Goal: Find specific page/section: Find specific page/section

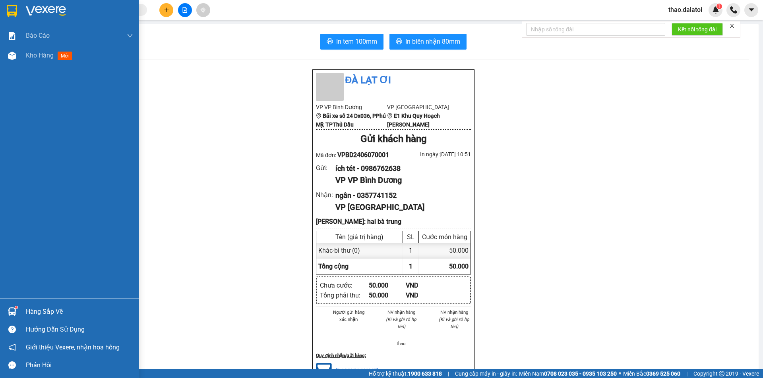
click at [37, 310] on div "Hàng sắp về" at bounding box center [79, 312] width 107 height 12
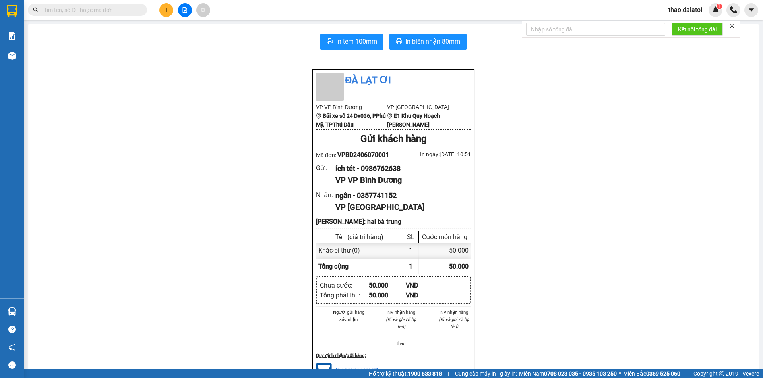
click at [591, 131] on section "Kết quả tìm kiếm ( 0 ) Bộ lọc No Data thao.dalatoi 1 Báo cáo Báo cáo dòng tiền …" at bounding box center [381, 189] width 763 height 378
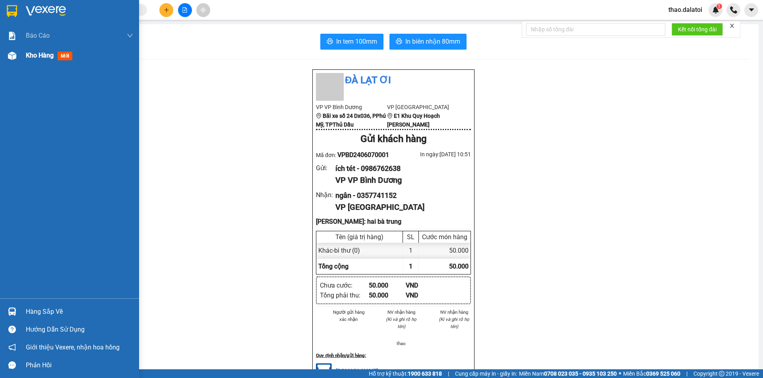
click at [22, 56] on div "Kho hàng mới" at bounding box center [69, 56] width 139 height 20
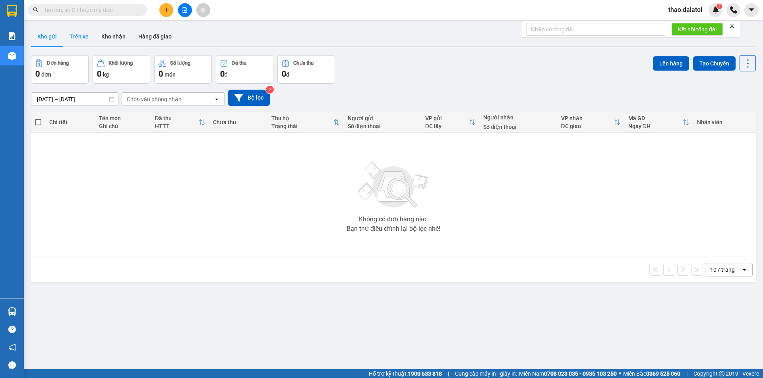
click at [81, 40] on button "Trên xe" at bounding box center [79, 36] width 32 height 19
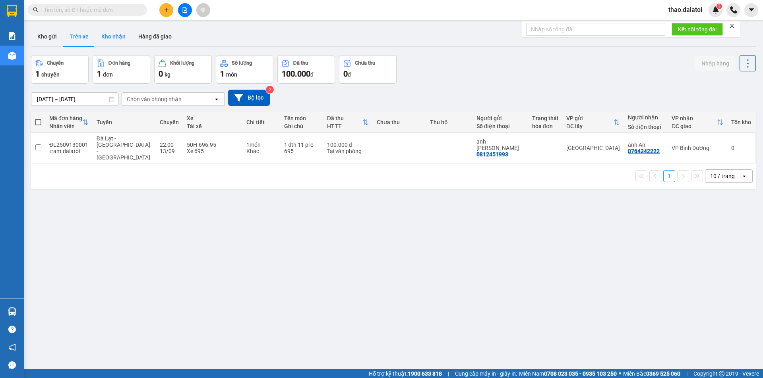
click at [113, 33] on button "Kho nhận" at bounding box center [113, 36] width 37 height 19
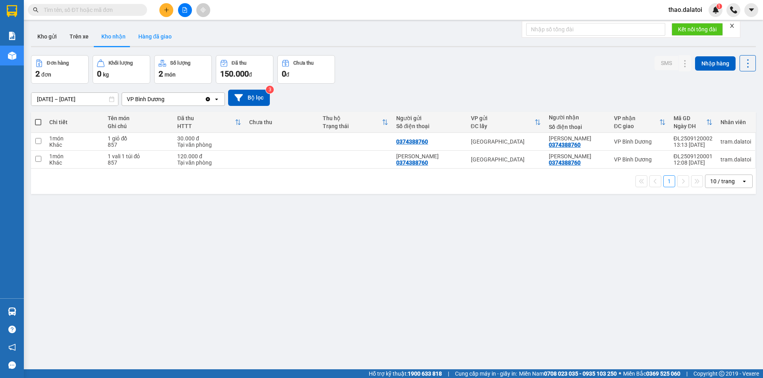
click at [152, 43] on button "Hàng đã giao" at bounding box center [155, 36] width 46 height 19
